Goal: Task Accomplishment & Management: Complete application form

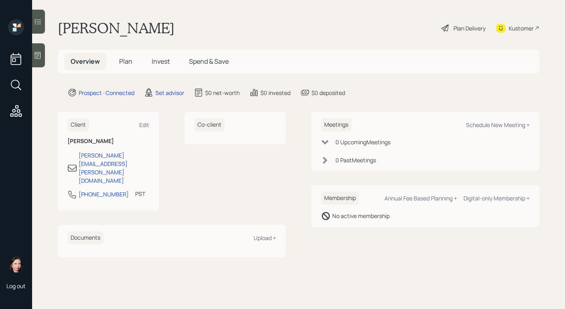
click at [42, 56] on div at bounding box center [38, 55] width 13 height 24
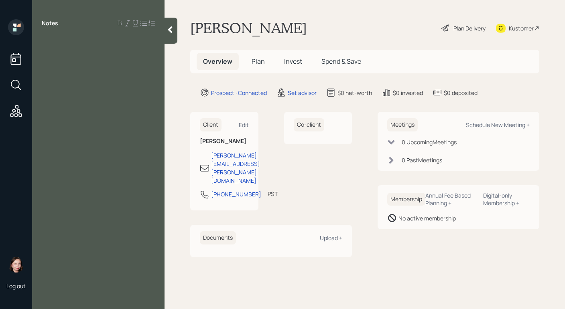
click at [166, 31] on icon at bounding box center [170, 30] width 8 height 8
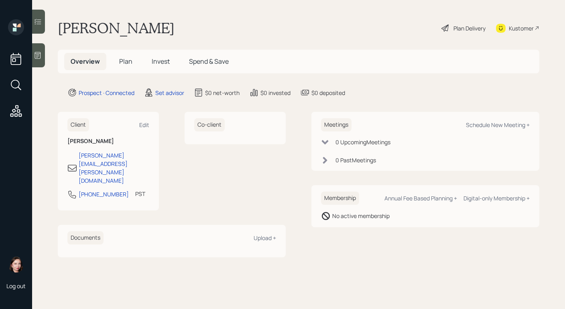
click at [39, 61] on div at bounding box center [38, 55] width 13 height 24
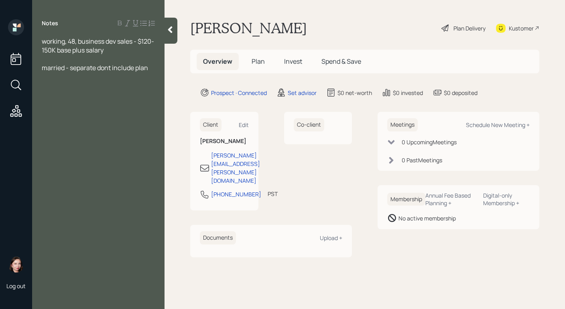
click at [110, 70] on span "married - separate dont include plan" at bounding box center [95, 67] width 106 height 9
click at [154, 69] on div "married - separate don't include plan" at bounding box center [98, 67] width 113 height 9
click at [67, 85] on div "IRA" at bounding box center [98, 85] width 113 height 9
click at [142, 85] on div "IRA - has advisor but dont speak" at bounding box center [98, 85] width 113 height 9
click at [37, 85] on div "working, 48, business dev sales - $120-150K base plus salary married - separate…" at bounding box center [98, 76] width 132 height 79
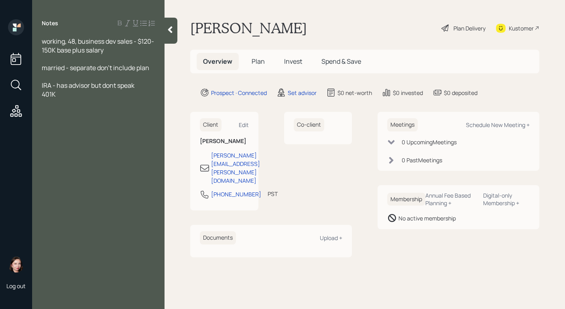
click at [40, 85] on div "working, 48, business dev sales - $120-150K base plus salary married - separate…" at bounding box center [98, 76] width 132 height 79
click at [43, 86] on span "IRA - has advisor but dont speak" at bounding box center [88, 85] width 93 height 9
click at [148, 87] on div "[PERSON_NAME] - has advisor but dont speak" at bounding box center [98, 90] width 113 height 18
click at [61, 87] on span "[PERSON_NAME] - has advisor but dont speak" at bounding box center [93, 90] width 103 height 18
click at [94, 93] on div "T IRA - $90K has advisor but dont speak" at bounding box center [98, 90] width 113 height 18
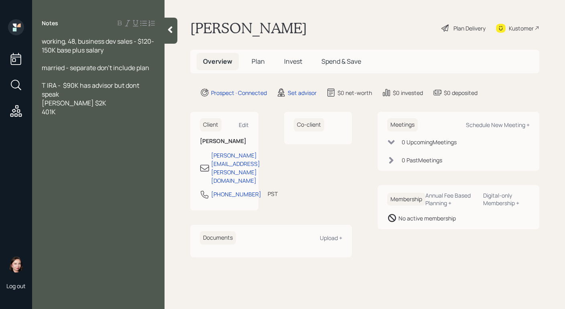
click at [54, 102] on span "[PERSON_NAME] $2K" at bounding box center [74, 103] width 65 height 9
click at [68, 114] on div "401K" at bounding box center [98, 111] width 113 height 9
drag, startPoint x: 85, startPoint y: 113, endPoint x: 95, endPoint y: 108, distance: 10.6
click at [86, 113] on span "401K current -27K" at bounding box center [68, 111] width 53 height 9
click at [126, 110] on div "401K current -$27K" at bounding box center [98, 111] width 113 height 9
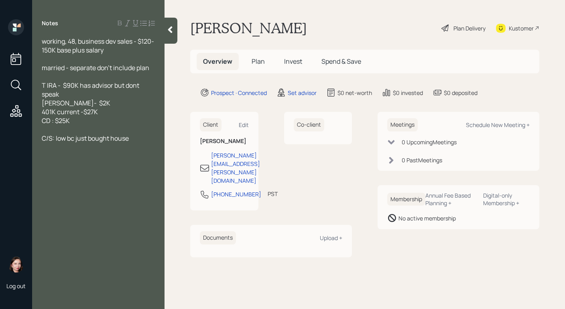
click at [79, 119] on div "CD : $25K" at bounding box center [98, 120] width 113 height 9
click at [57, 139] on span "C/S: low bc just bought house" at bounding box center [85, 138] width 87 height 9
click at [109, 148] on div "C/S: lower than $5K low bc just bought house" at bounding box center [98, 143] width 113 height 18
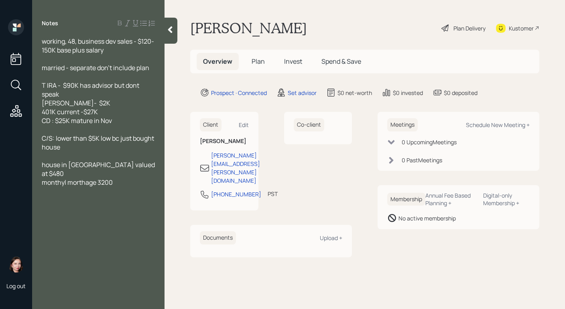
click at [99, 178] on span "monthyl morthage 3200" at bounding box center [77, 182] width 71 height 9
click at [140, 178] on div "monthyl morthage $3200" at bounding box center [98, 182] width 113 height 9
click at [43, 182] on span "monthyl morthage $3200 balance 405K" at bounding box center [92, 187] width 101 height 18
click at [86, 184] on div "monthyl morthage $3200 balance $405K" at bounding box center [98, 187] width 113 height 18
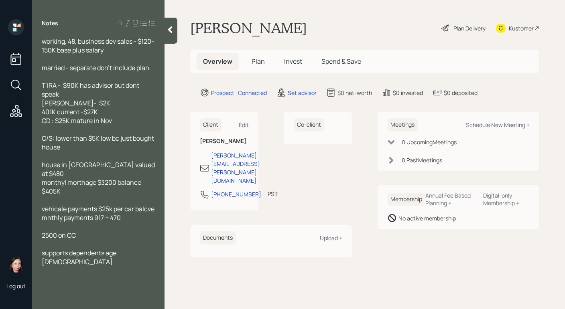
click at [136, 253] on div "supports dependents age [DEMOGRAPHIC_DATA]" at bounding box center [98, 258] width 113 height 18
click at [508, 128] on div "Schedule New Meeting +" at bounding box center [498, 125] width 64 height 8
select select "round-[PERSON_NAME]"
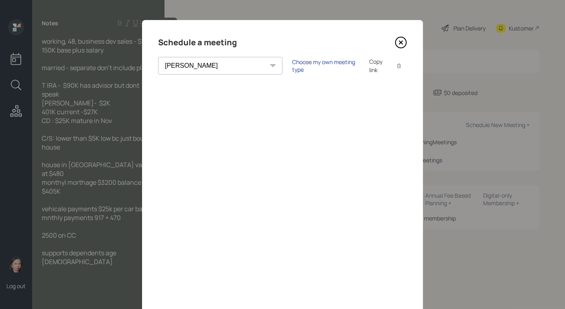
click at [292, 66] on div "Choose my own meeting type" at bounding box center [325, 65] width 67 height 15
click at [399, 43] on icon at bounding box center [400, 42] width 3 height 3
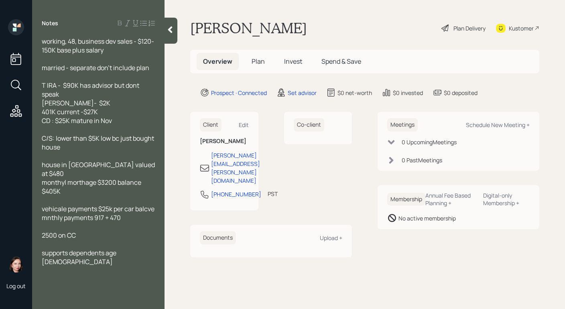
click at [77, 41] on span "working, 48, business dev sales - $120-150K base plus salary" at bounding box center [98, 46] width 112 height 18
click at [42, 40] on span "working, business dev sales - $120-150K base plus salary" at bounding box center [93, 46] width 102 height 18
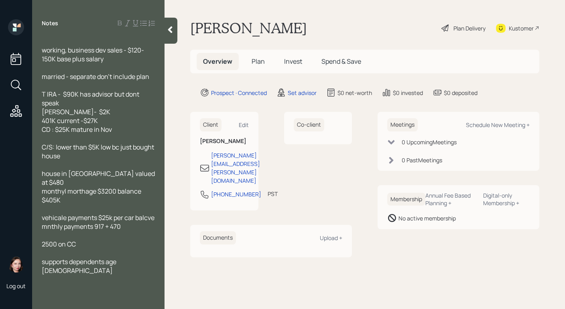
click at [72, 43] on div at bounding box center [98, 41] width 113 height 9
click at [108, 52] on span "working, business dev sales - $120-150K base plus salary" at bounding box center [93, 55] width 102 height 18
click at [47, 60] on span "working, business development sales - $120-150K base plus salary" at bounding box center [99, 55] width 114 height 18
click at [99, 77] on span "married - separate don't include plan" at bounding box center [95, 76] width 107 height 9
drag, startPoint x: 150, startPoint y: 75, endPoint x: 71, endPoint y: 80, distance: 79.9
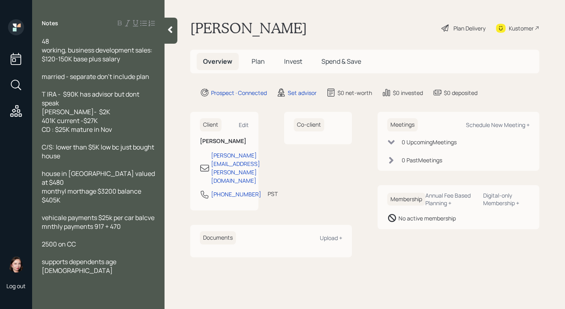
click at [71, 80] on span "married - separate don't include plan" at bounding box center [95, 76] width 107 height 9
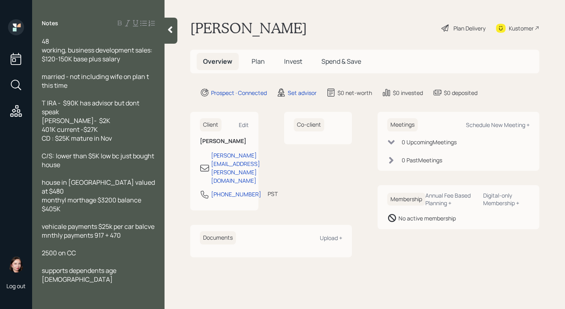
click at [157, 103] on div "48 working, business development sales: $120-150K base plus salary married - no…" at bounding box center [98, 168] width 132 height 263
click at [145, 105] on div "T IRA - $90K has advisor but dont speak" at bounding box center [98, 108] width 113 height 18
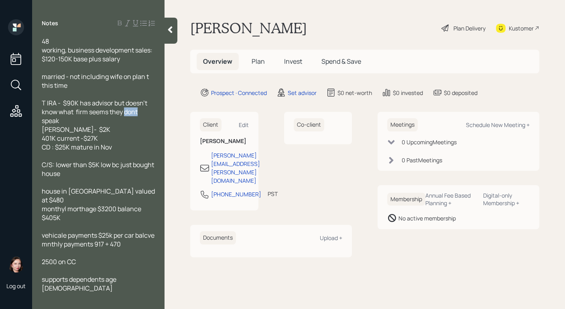
click at [138, 111] on span "T IRA - $90K has advisor but doesn't know what firm seems they dont speak" at bounding box center [95, 112] width 107 height 26
click at [88, 119] on div "T IRA - $90K has advisor but doesn't know what firm seems they don't speak" at bounding box center [98, 112] width 113 height 26
drag, startPoint x: 94, startPoint y: 148, endPoint x: 126, endPoint y: 157, distance: 33.7
click at [94, 148] on span "CD : $25K mature in Nov" at bounding box center [77, 147] width 70 height 9
click at [53, 162] on span "C/S: lower than $5K low bc just bought house" at bounding box center [98, 169] width 113 height 18
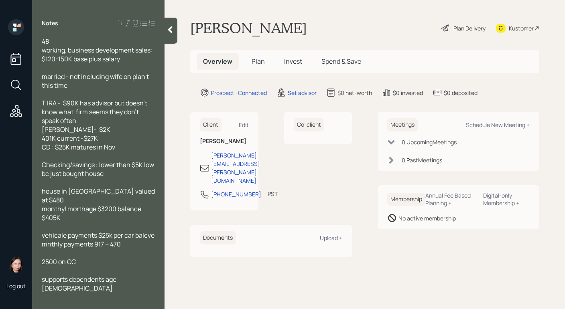
click at [71, 190] on span "house in [GEOGRAPHIC_DATA] valued at $480" at bounding box center [99, 196] width 114 height 18
click at [119, 205] on span "monthly mortgage $3200 balance $405K" at bounding box center [92, 214] width 100 height 18
drag, startPoint x: 67, startPoint y: 225, endPoint x: 26, endPoint y: 226, distance: 41.3
click at [23, 227] on div "Log out Notes 48 working, business development sales: $120-150K base plus salar…" at bounding box center [282, 154] width 565 height 309
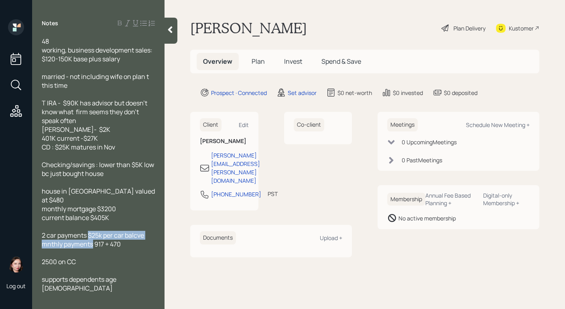
drag, startPoint x: 93, startPoint y: 236, endPoint x: 89, endPoint y: 229, distance: 7.9
click at [89, 229] on div "48 working, business development sales: $120-150K base plus salary married - no…" at bounding box center [98, 173] width 113 height 273
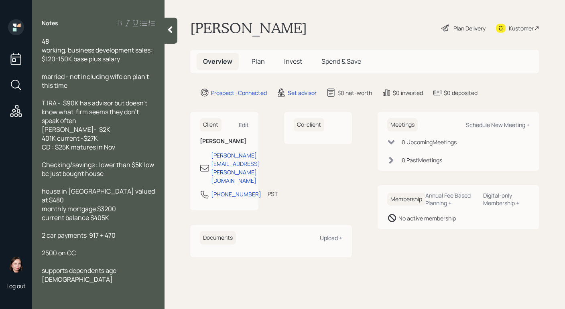
click at [143, 231] on div "2 car payments 917 + 470" at bounding box center [98, 235] width 113 height 9
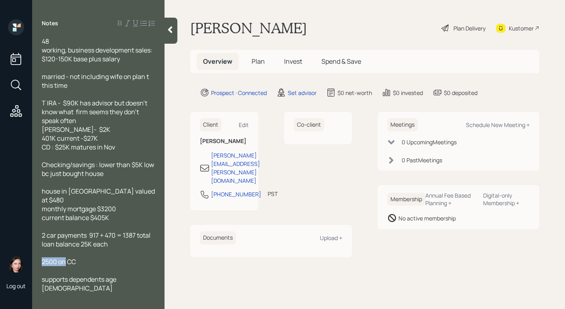
drag, startPoint x: 64, startPoint y: 253, endPoint x: 28, endPoint y: 259, distance: 36.9
click at [27, 259] on div "Log out Notes 48 working, business development sales: $120-150K base plus salar…" at bounding box center [282, 154] width 565 height 309
click at [44, 266] on span "supports dependents age [DEMOGRAPHIC_DATA]" at bounding box center [80, 275] width 76 height 18
